Goal: Book appointment/travel/reservation

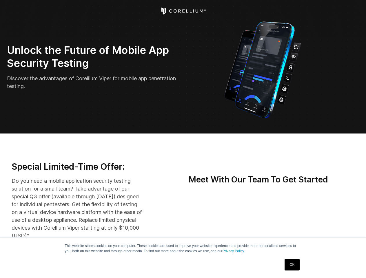
click at [353, 265] on icon "Open Intercom Messenger" at bounding box center [354, 266] width 10 height 10
